Goal: Transaction & Acquisition: Purchase product/service

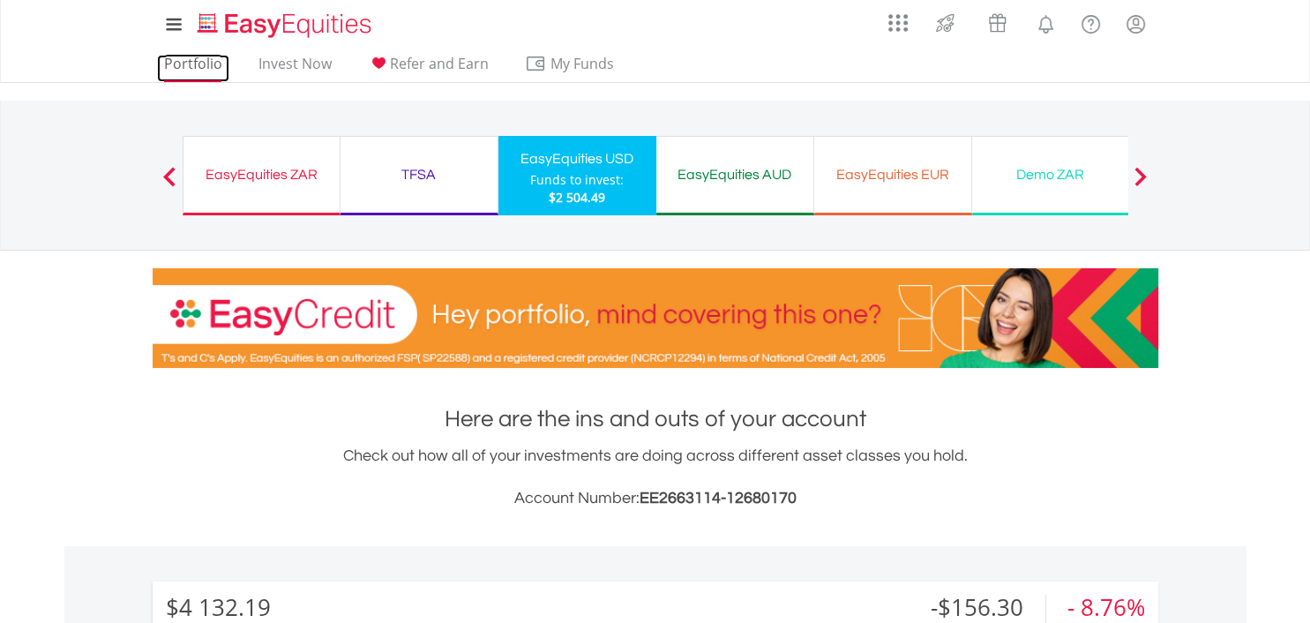
click at [194, 60] on link "Portfolio" at bounding box center [193, 68] width 72 height 27
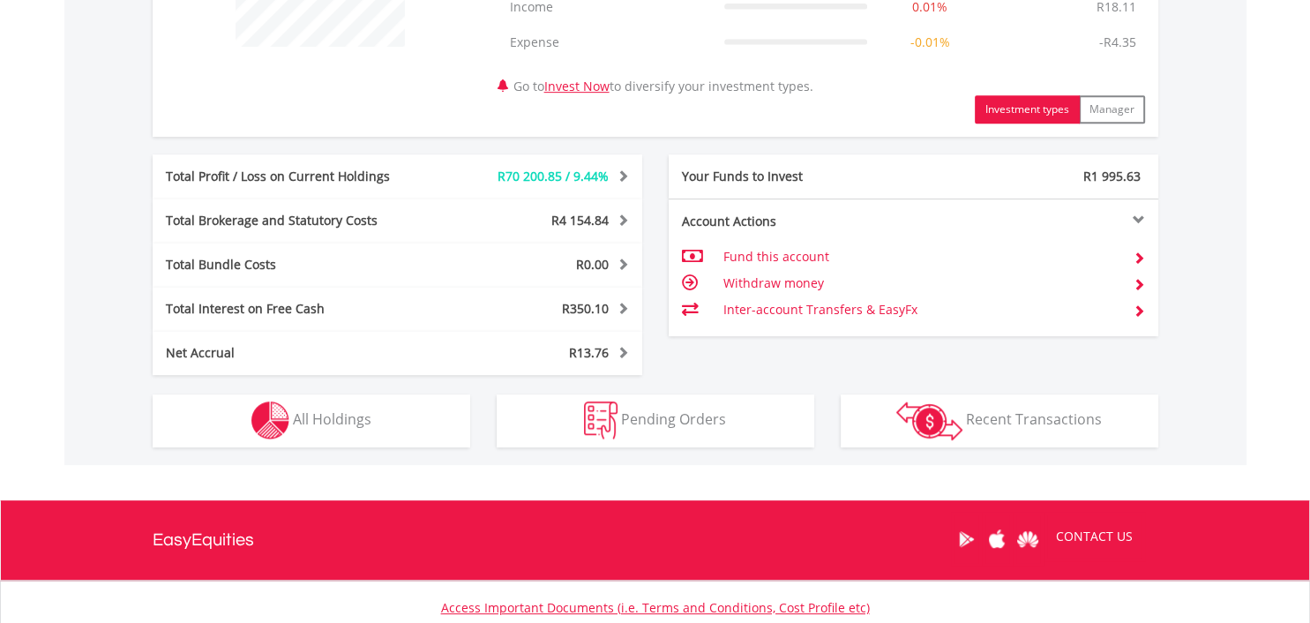
scroll to position [814, 0]
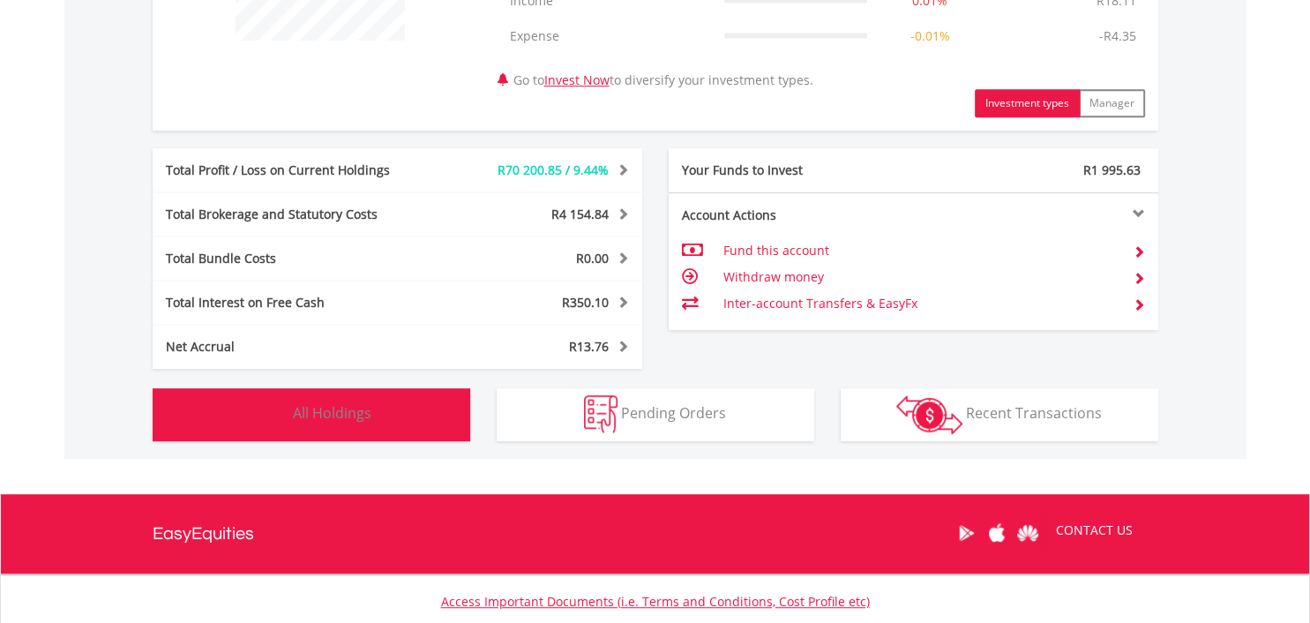
click at [319, 403] on span "All Holdings" at bounding box center [332, 412] width 79 height 19
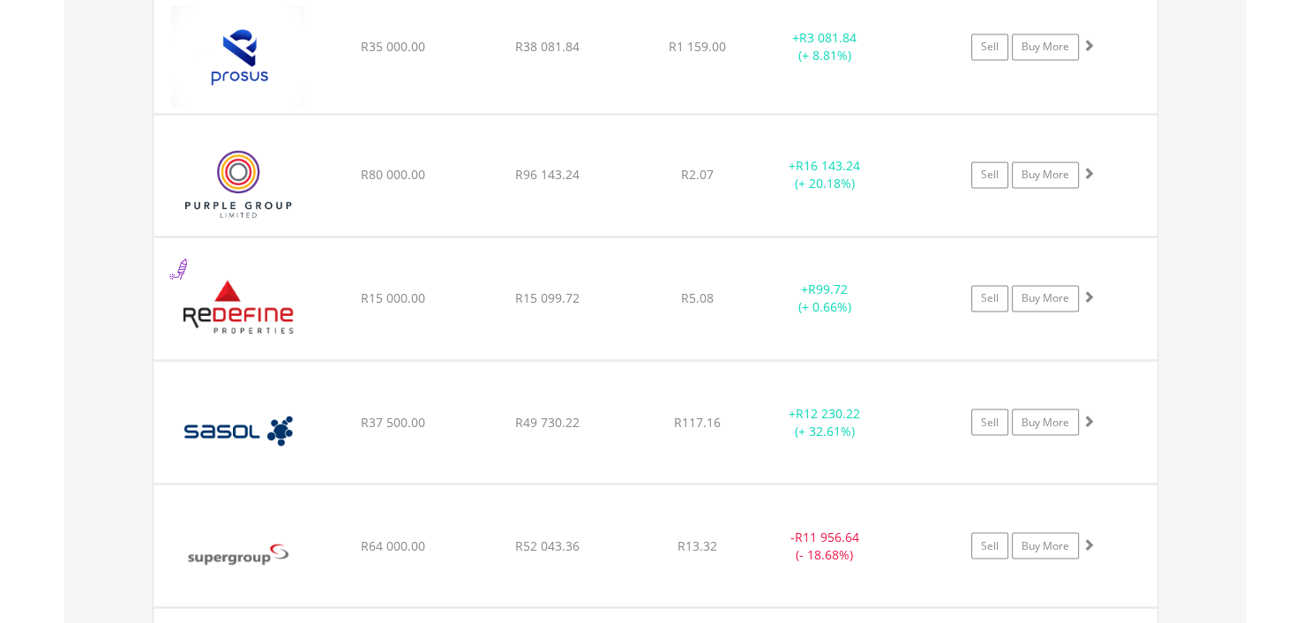
scroll to position [2933, 0]
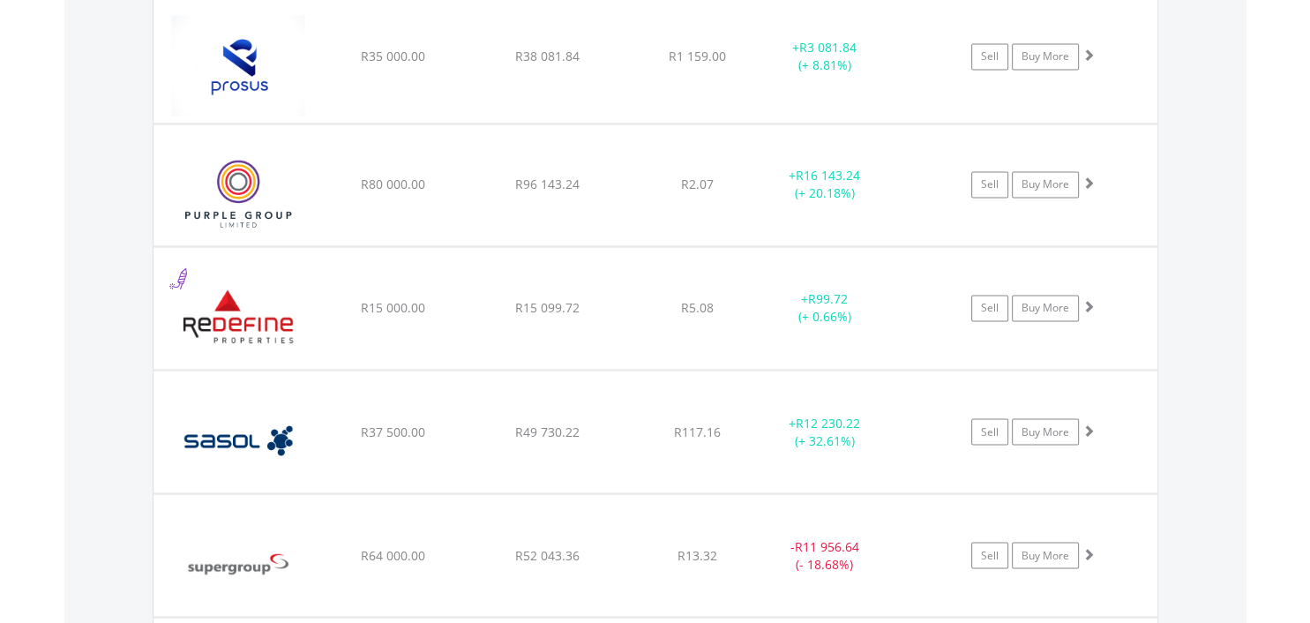
drag, startPoint x: 1280, startPoint y: 468, endPoint x: 1282, endPoint y: 433, distance: 35.3
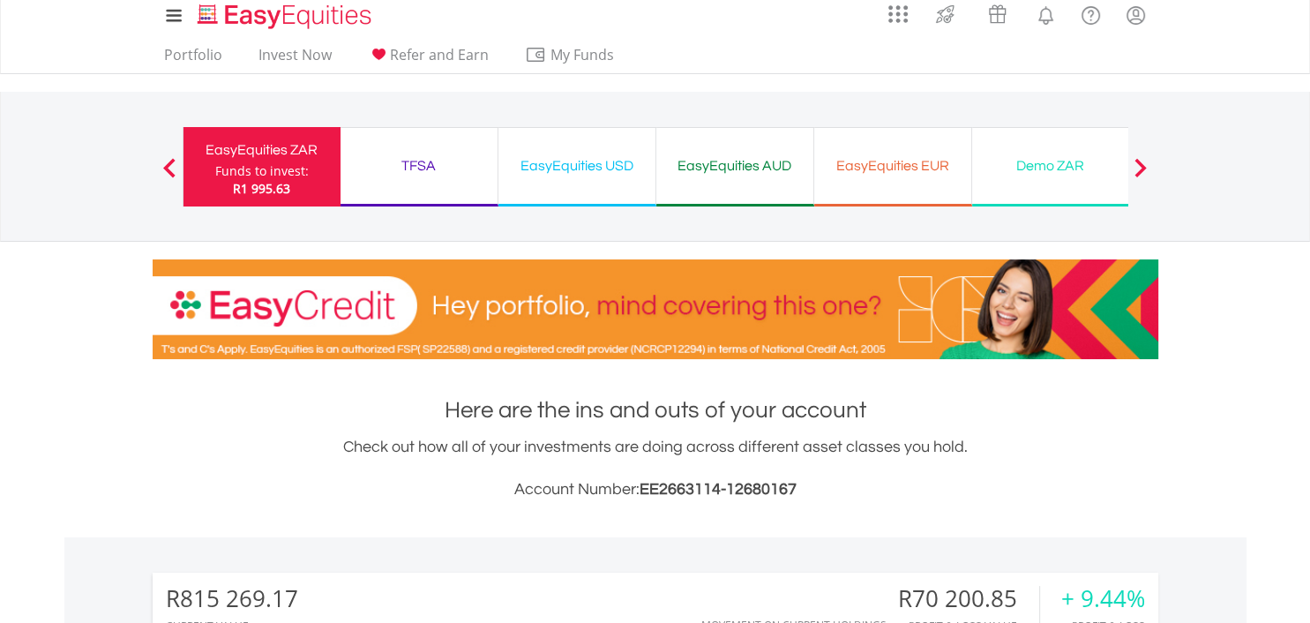
scroll to position [0, 0]
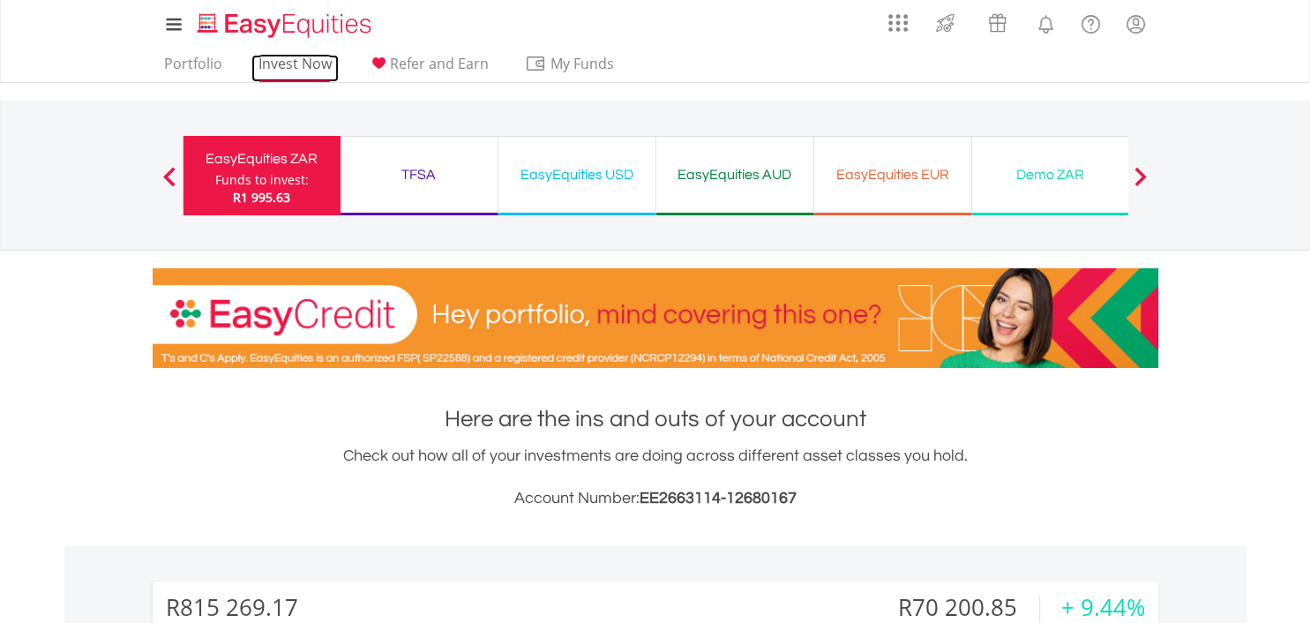
click at [281, 69] on link "Invest Now" at bounding box center [294, 68] width 87 height 27
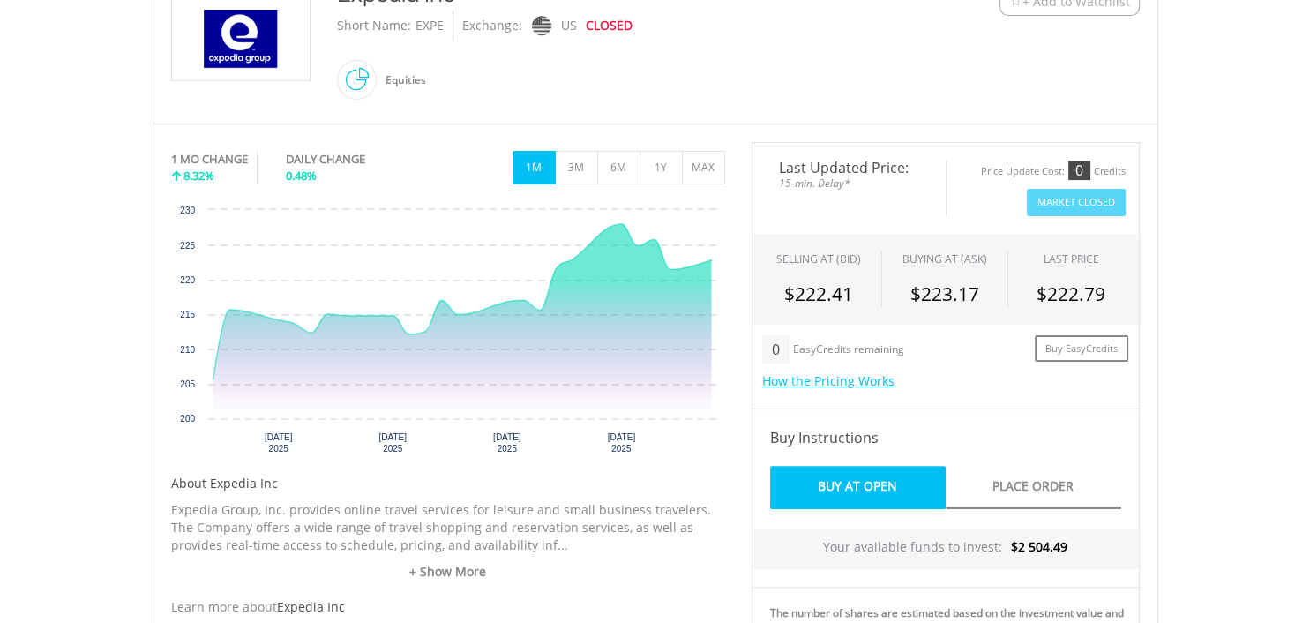
scroll to position [427, 0]
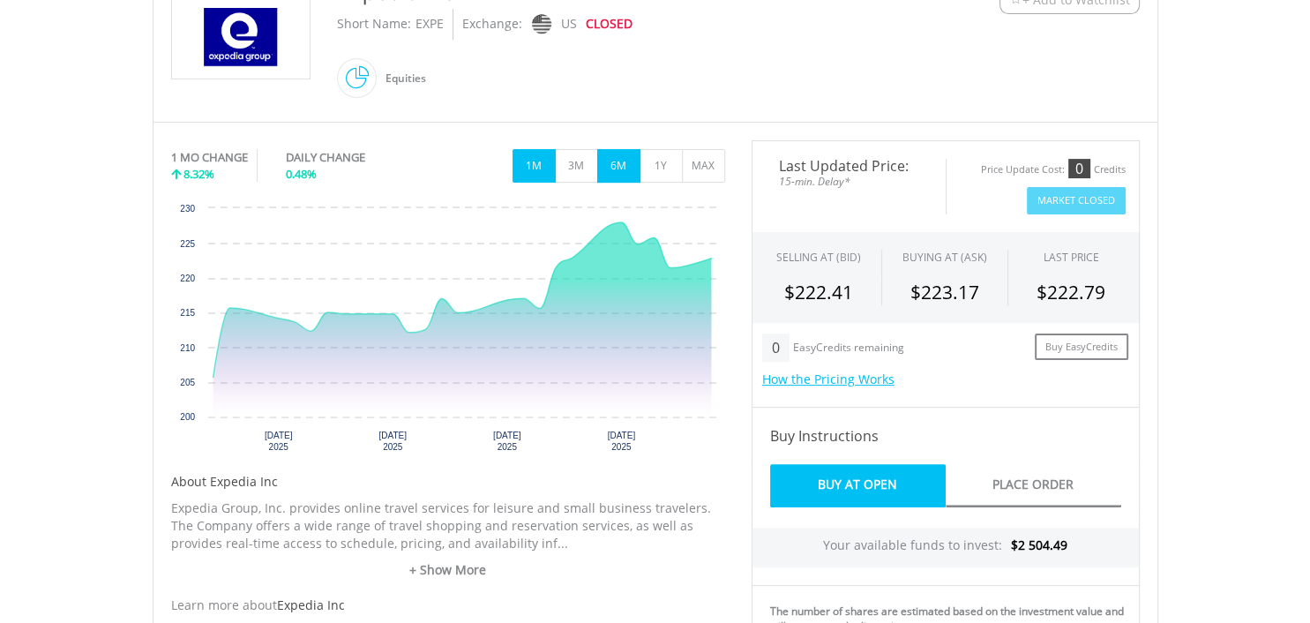
click at [614, 165] on button "6M" at bounding box center [618, 166] width 43 height 34
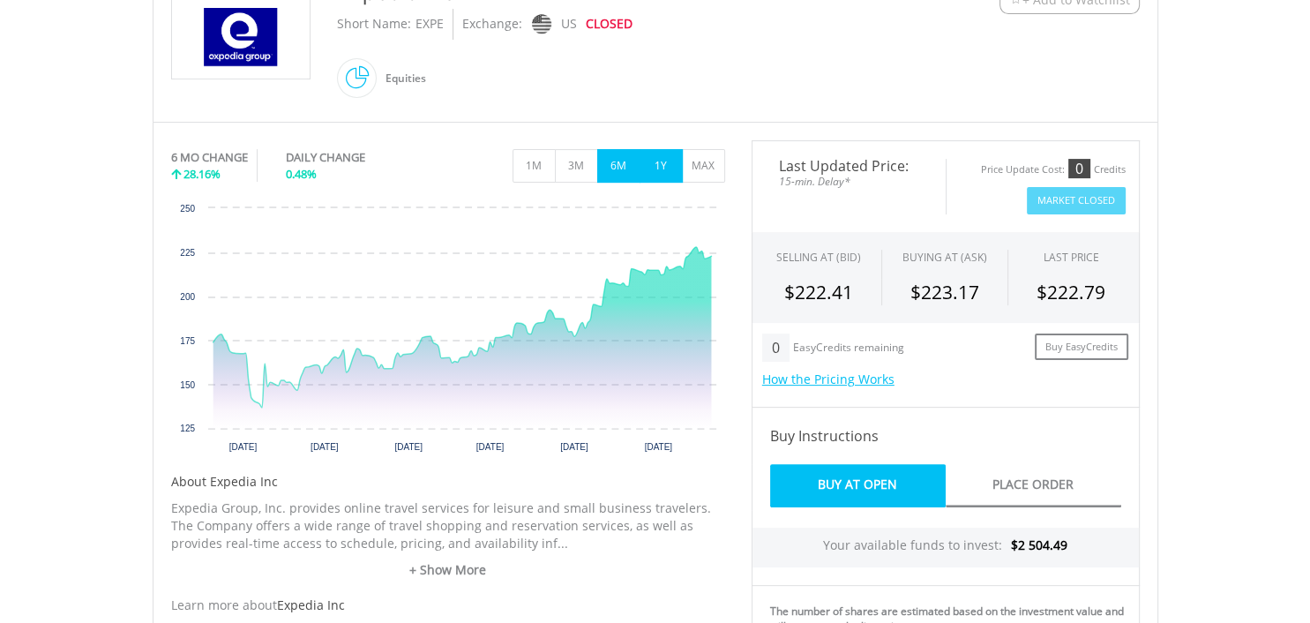
click at [664, 161] on button "1Y" at bounding box center [661, 166] width 43 height 34
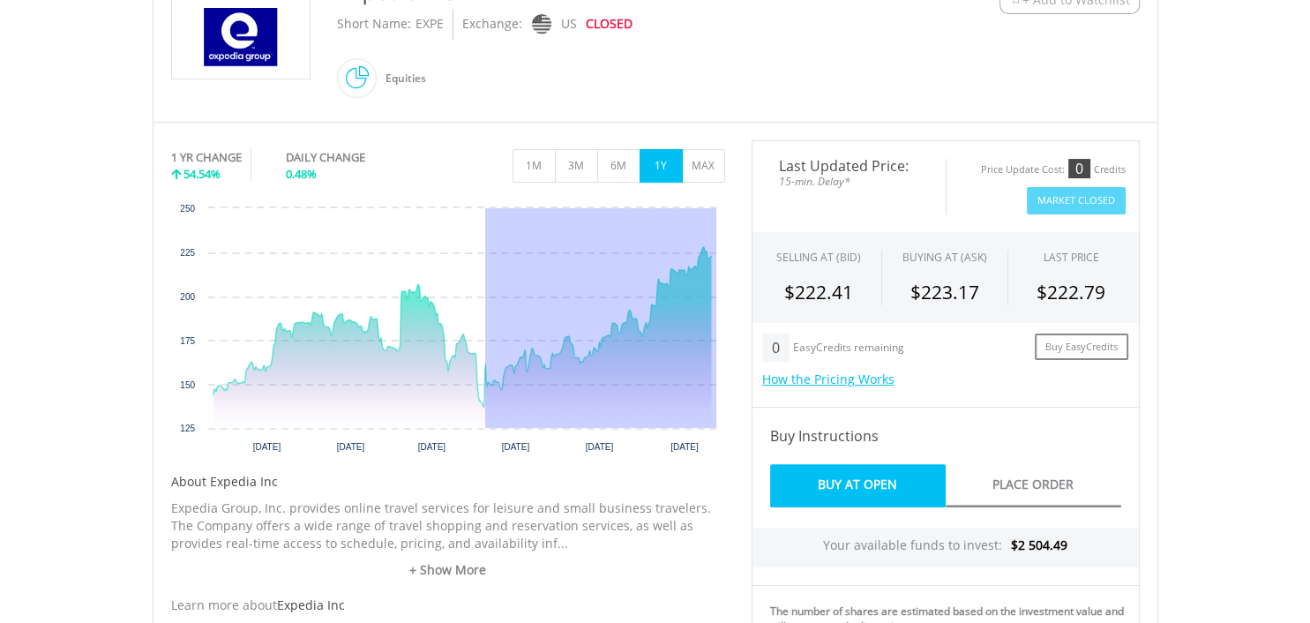
drag, startPoint x: 485, startPoint y: 416, endPoint x: 726, endPoint y: 306, distance: 264.9
click at [726, 306] on div "No chart available. 1 YR CHANGE 54.54% DAILY CHANGE 0.48% 1M 3M 6M 1Y MAX Chart…" at bounding box center [448, 400] width 581 height 520
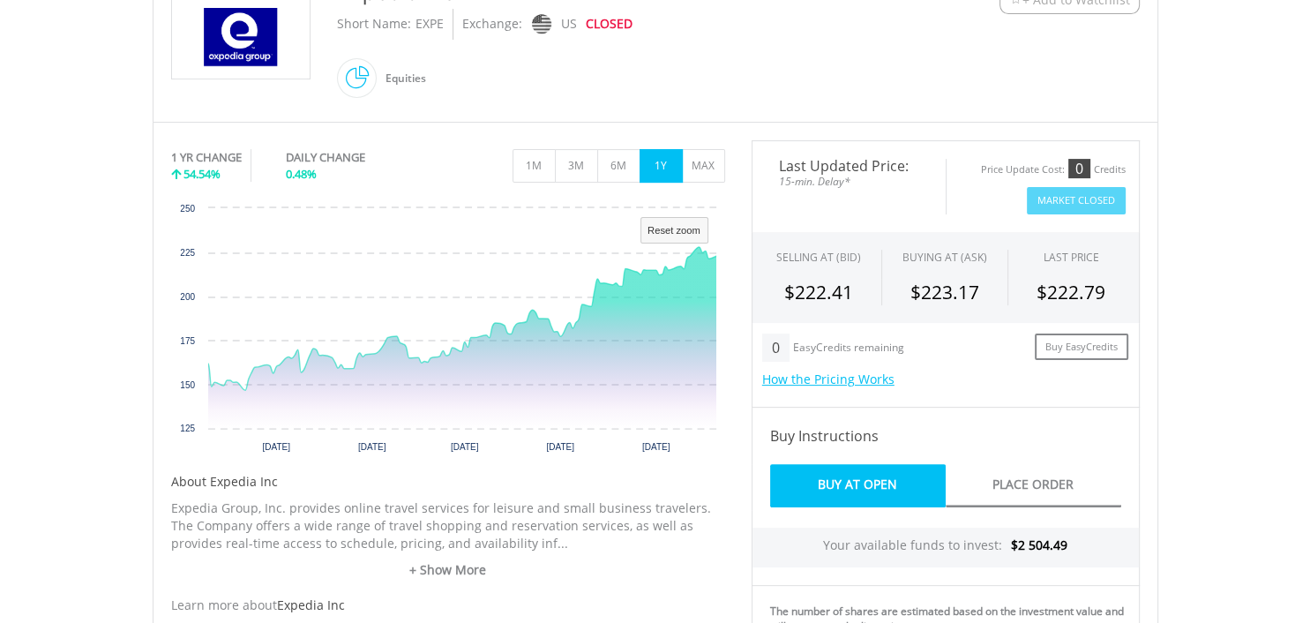
click at [90, 373] on body "My Investments Invest Now New Listings Sell My Recurring Investments Pending Or…" at bounding box center [655, 478] width 1310 height 1811
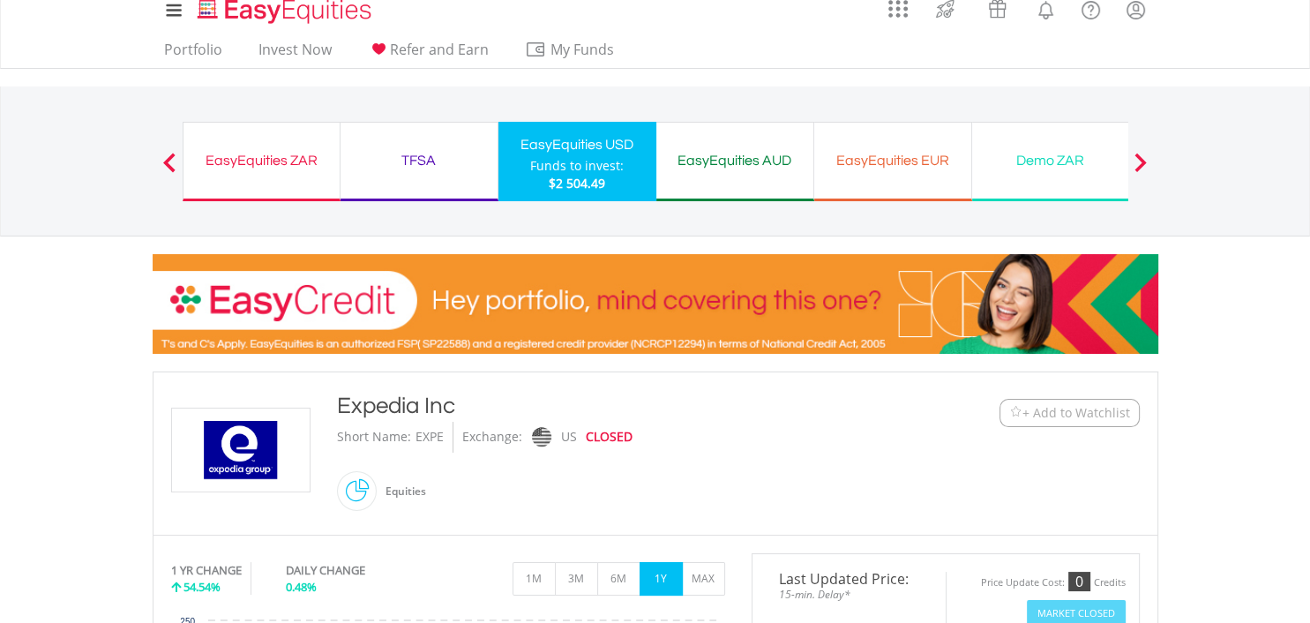
scroll to position [11, 0]
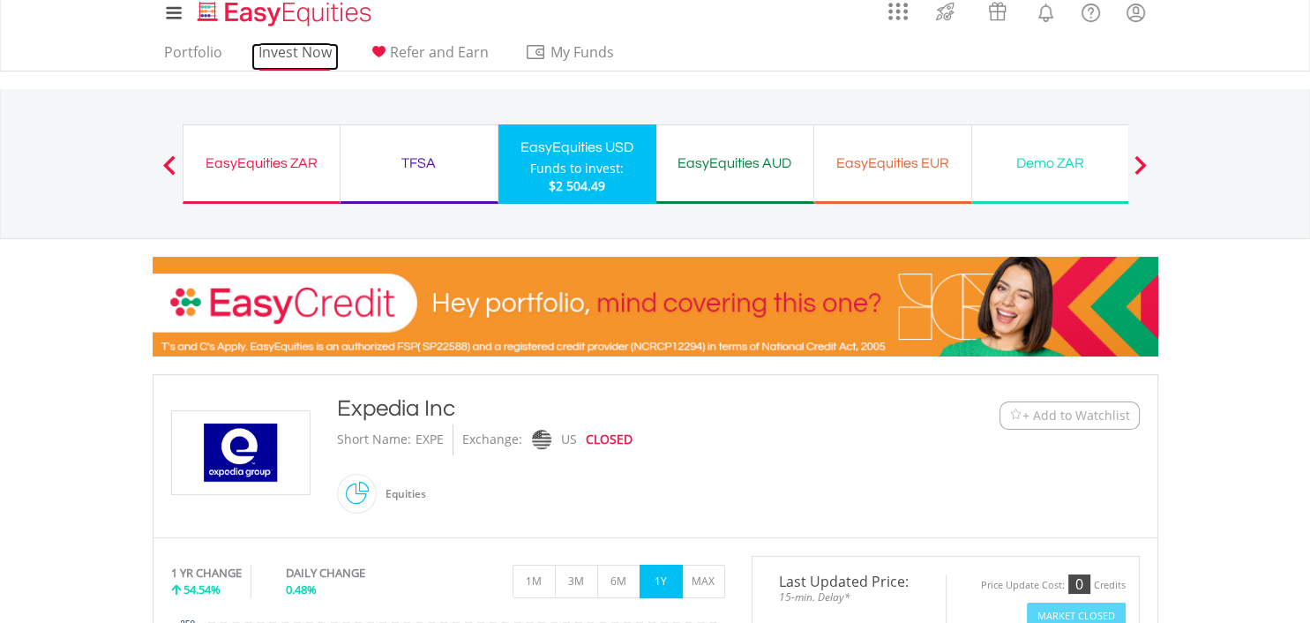
click at [263, 49] on link "Invest Now" at bounding box center [294, 56] width 87 height 27
